Goal: Information Seeking & Learning: Learn about a topic

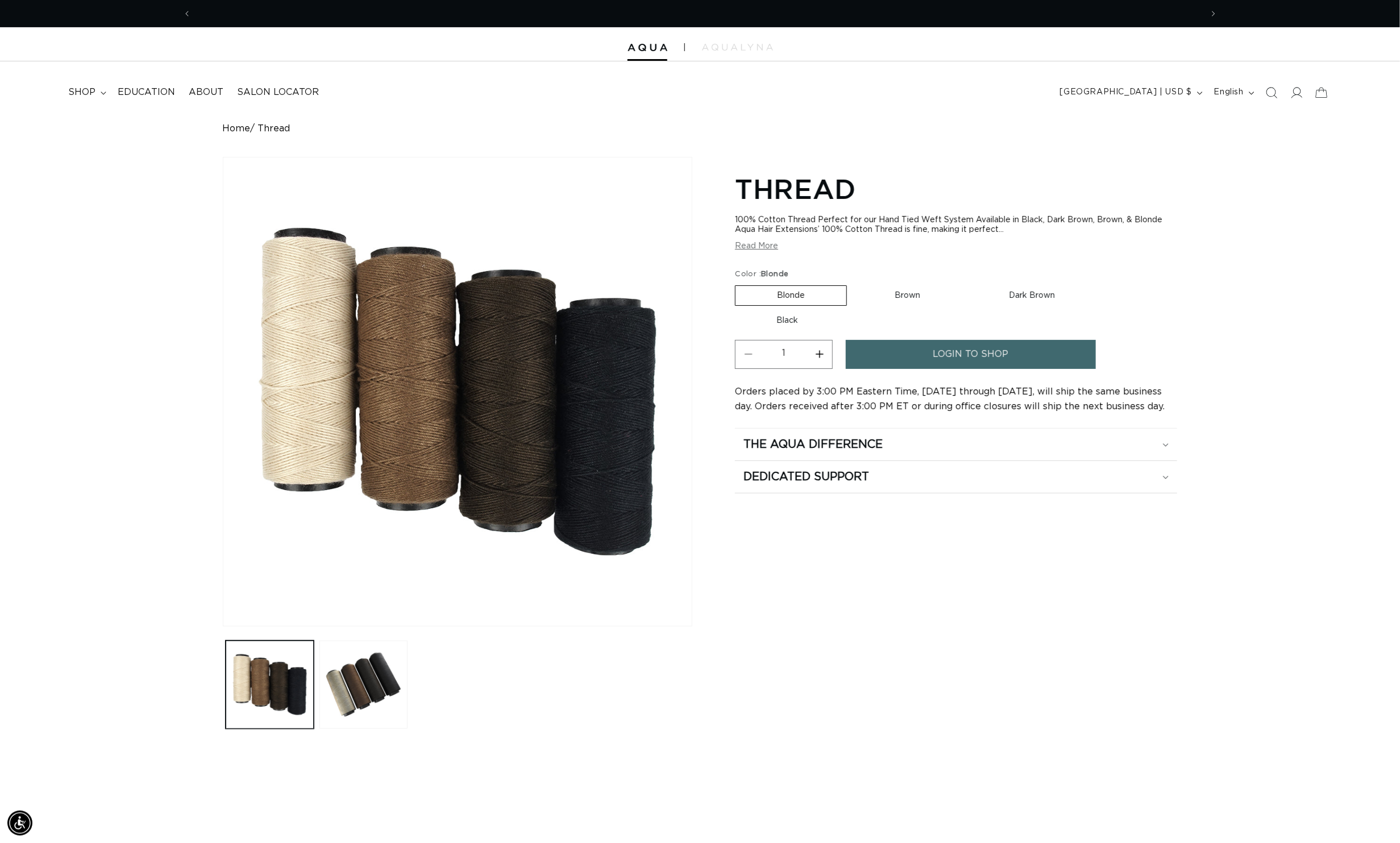
scroll to position [0, 1072]
click at [1169, 447] on icon at bounding box center [1165, 445] width 5 height 4
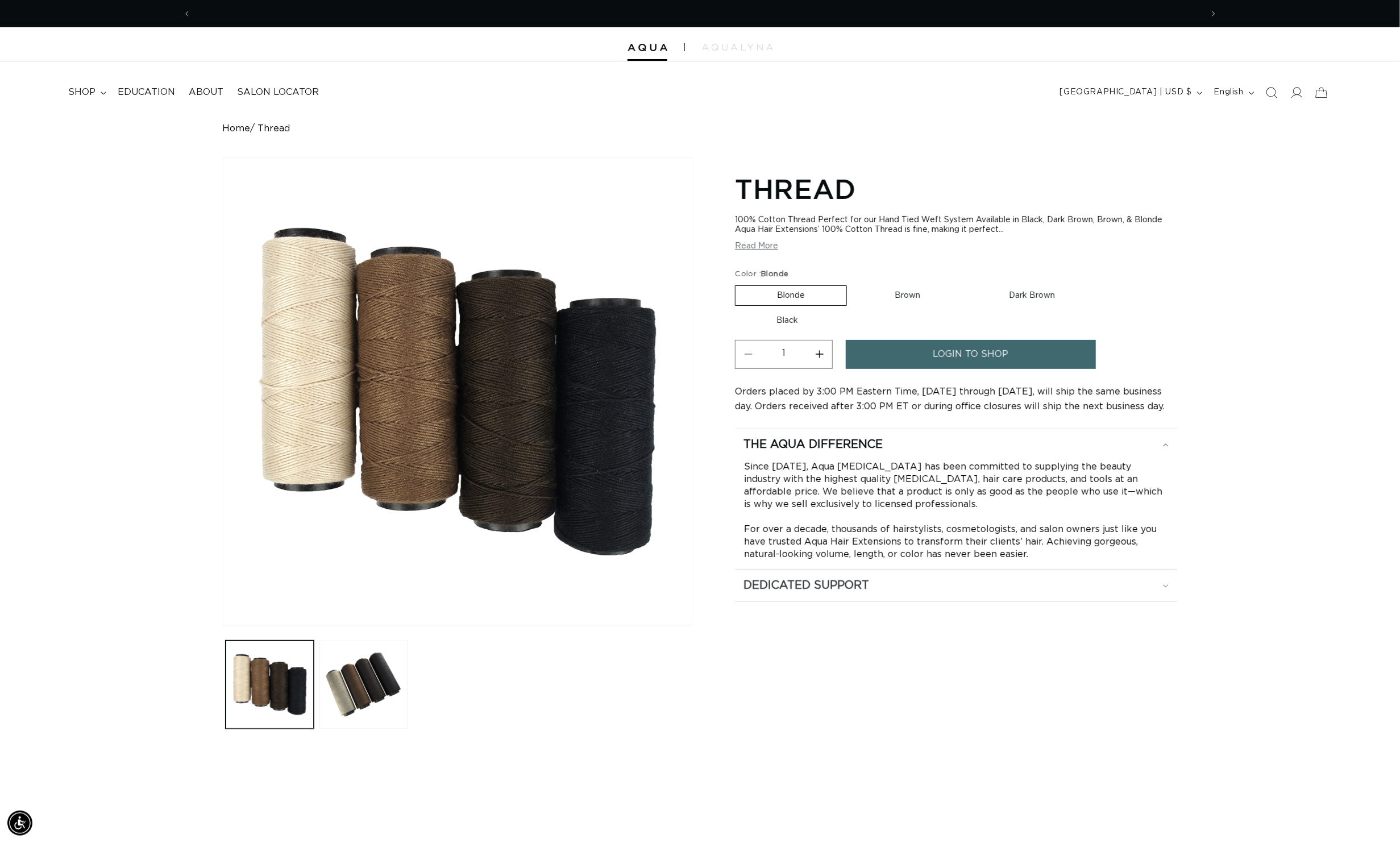
scroll to position [0, 2145]
click at [1169, 587] on icon at bounding box center [1165, 586] width 5 height 4
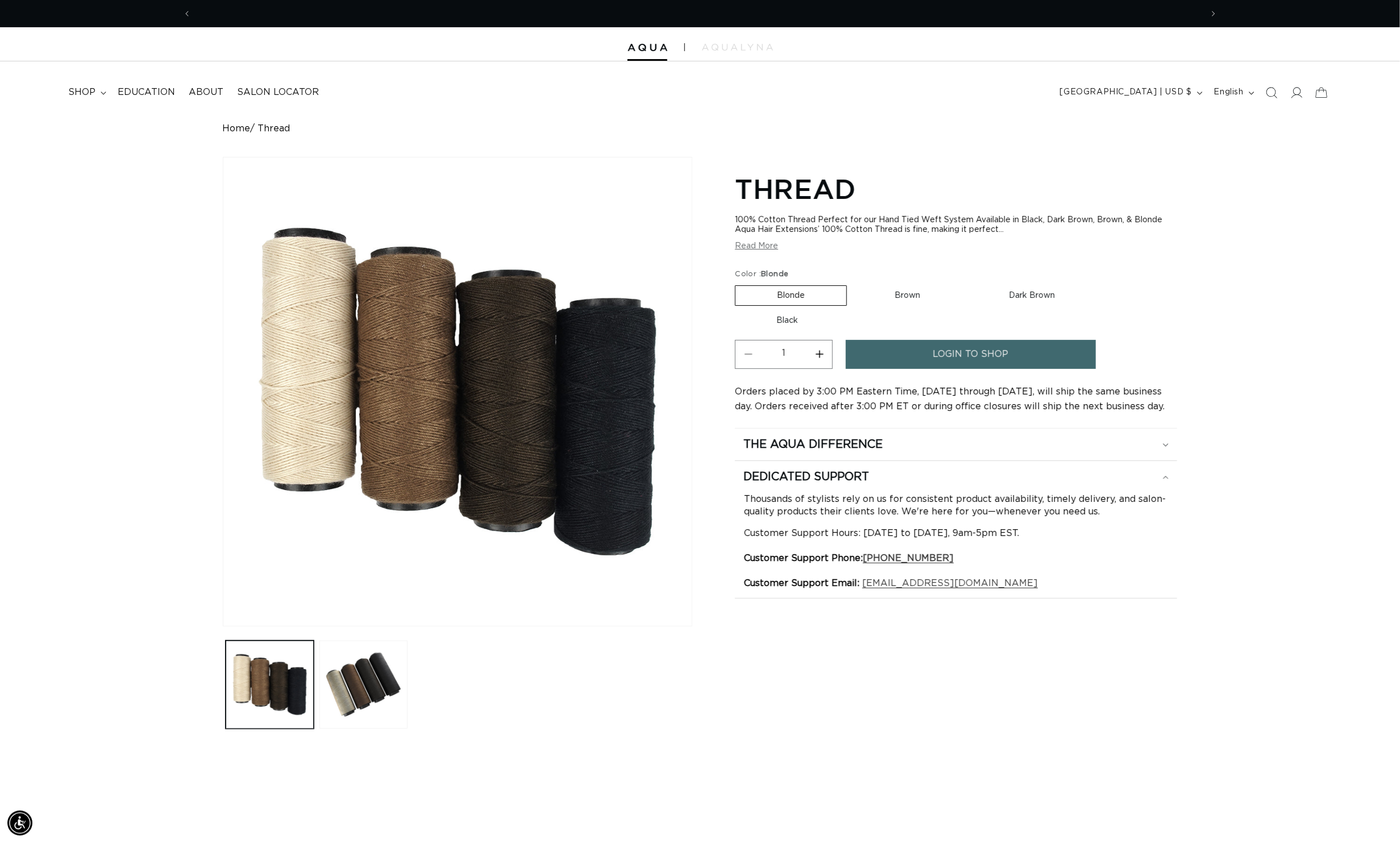
scroll to position [0, 1072]
click at [769, 251] on button "Read More" at bounding box center [756, 246] width 43 height 10
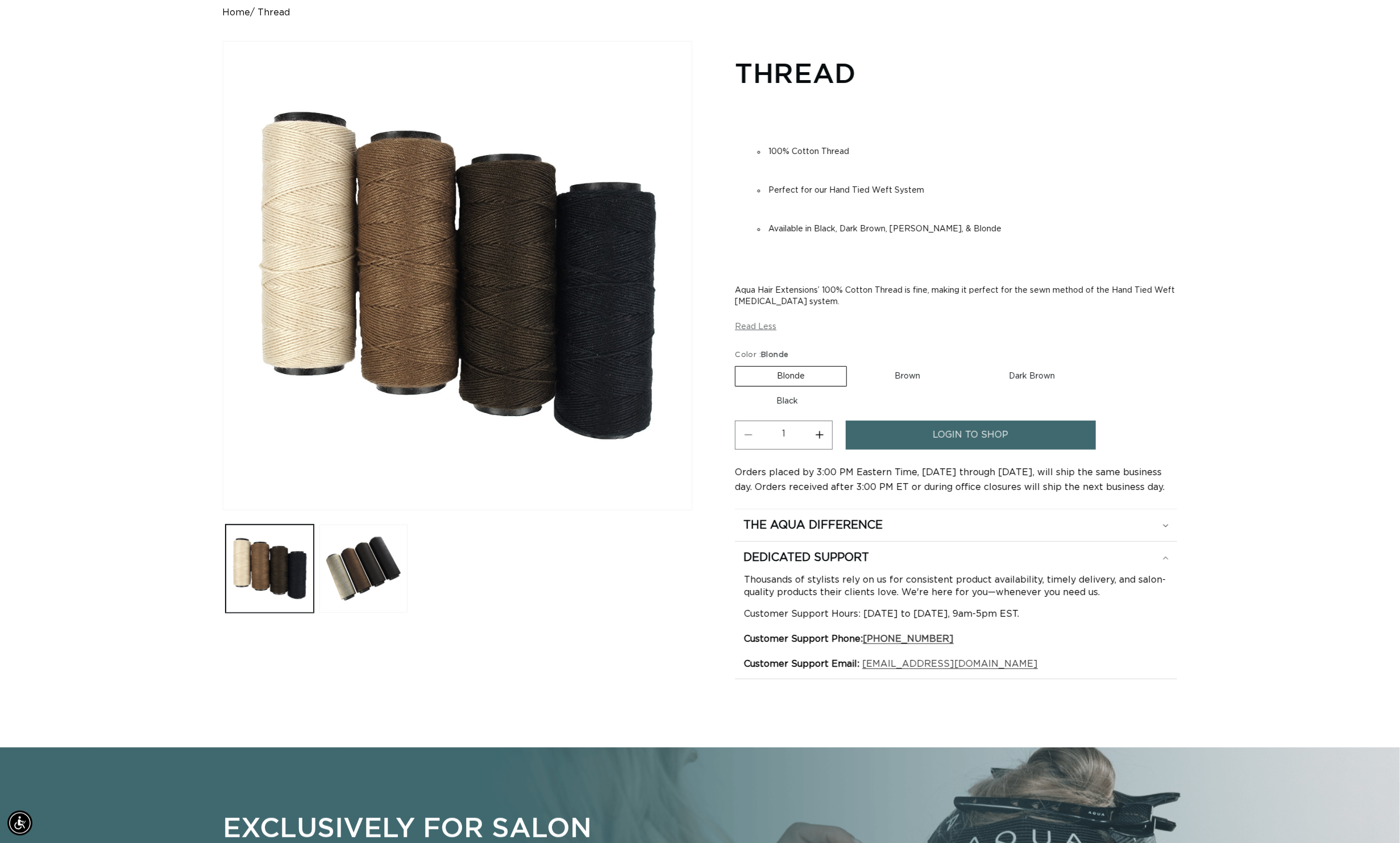
scroll to position [0, 2145]
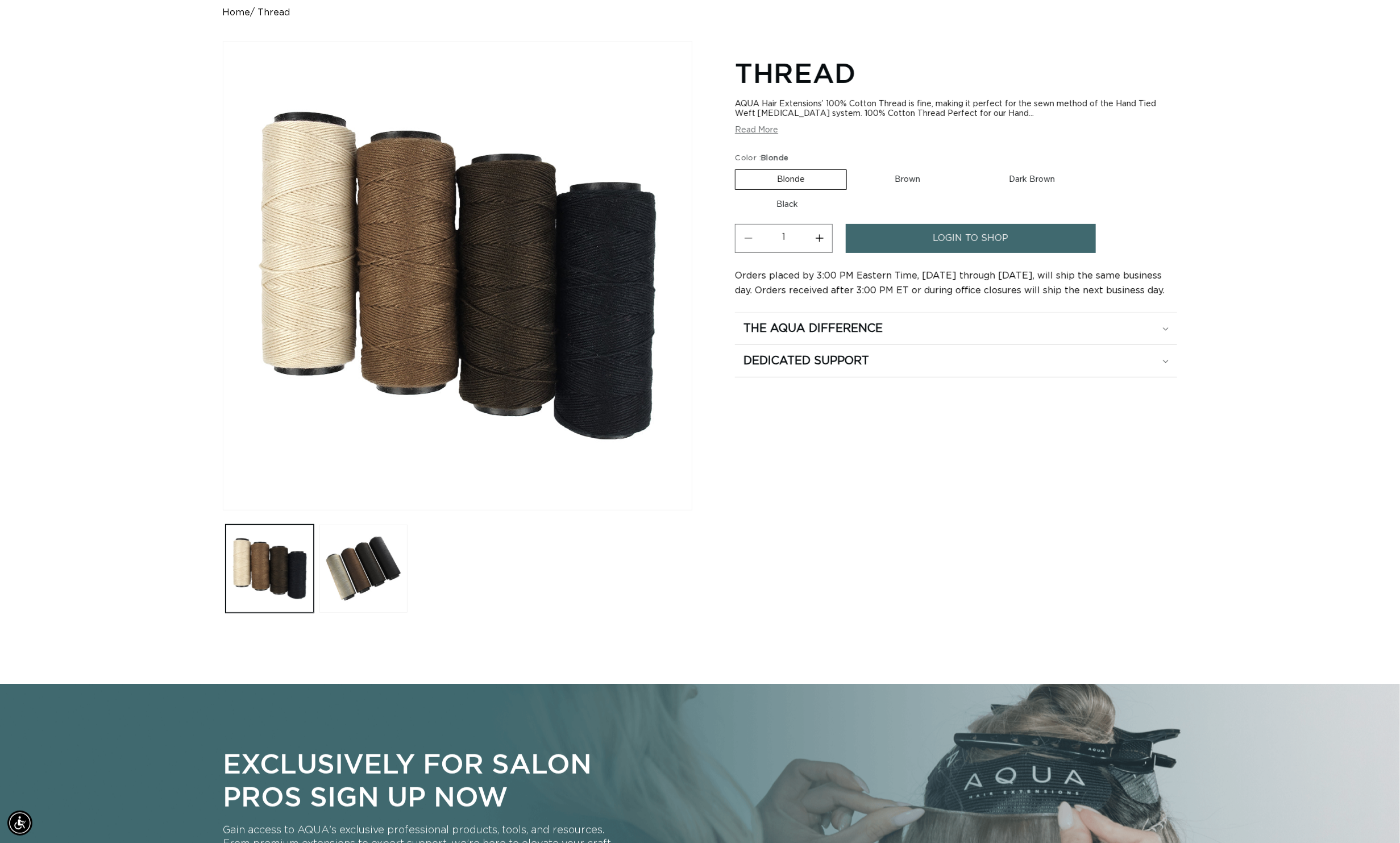
click at [764, 140] on section "Thread AQUA Hair Extensions’ 100% Cotton Thread is fine, making it perfect for …" at bounding box center [956, 215] width 443 height 325
click at [767, 133] on button "Read More" at bounding box center [756, 130] width 43 height 10
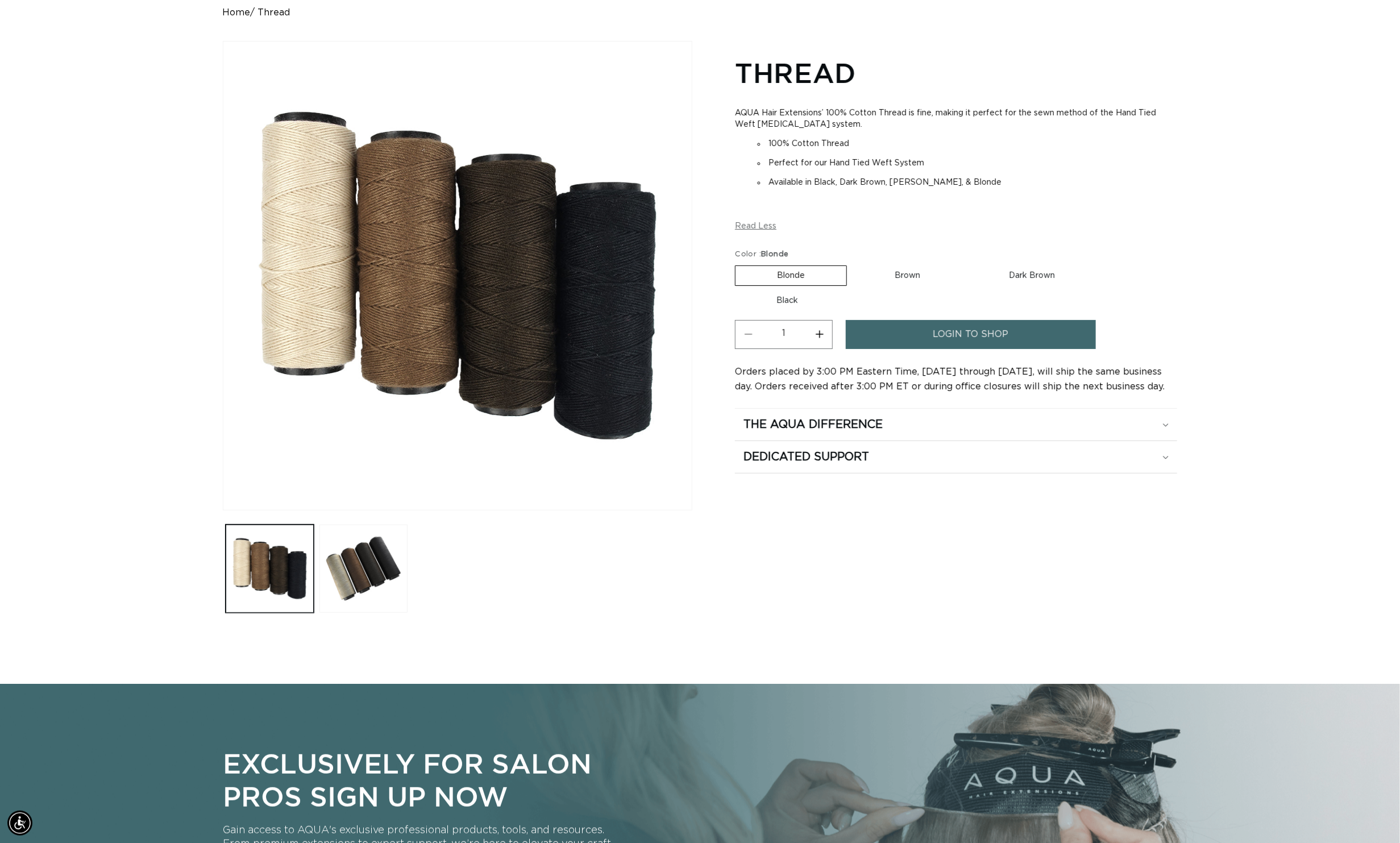
scroll to position [0, 2145]
